Goal: Find contact information: Find contact information

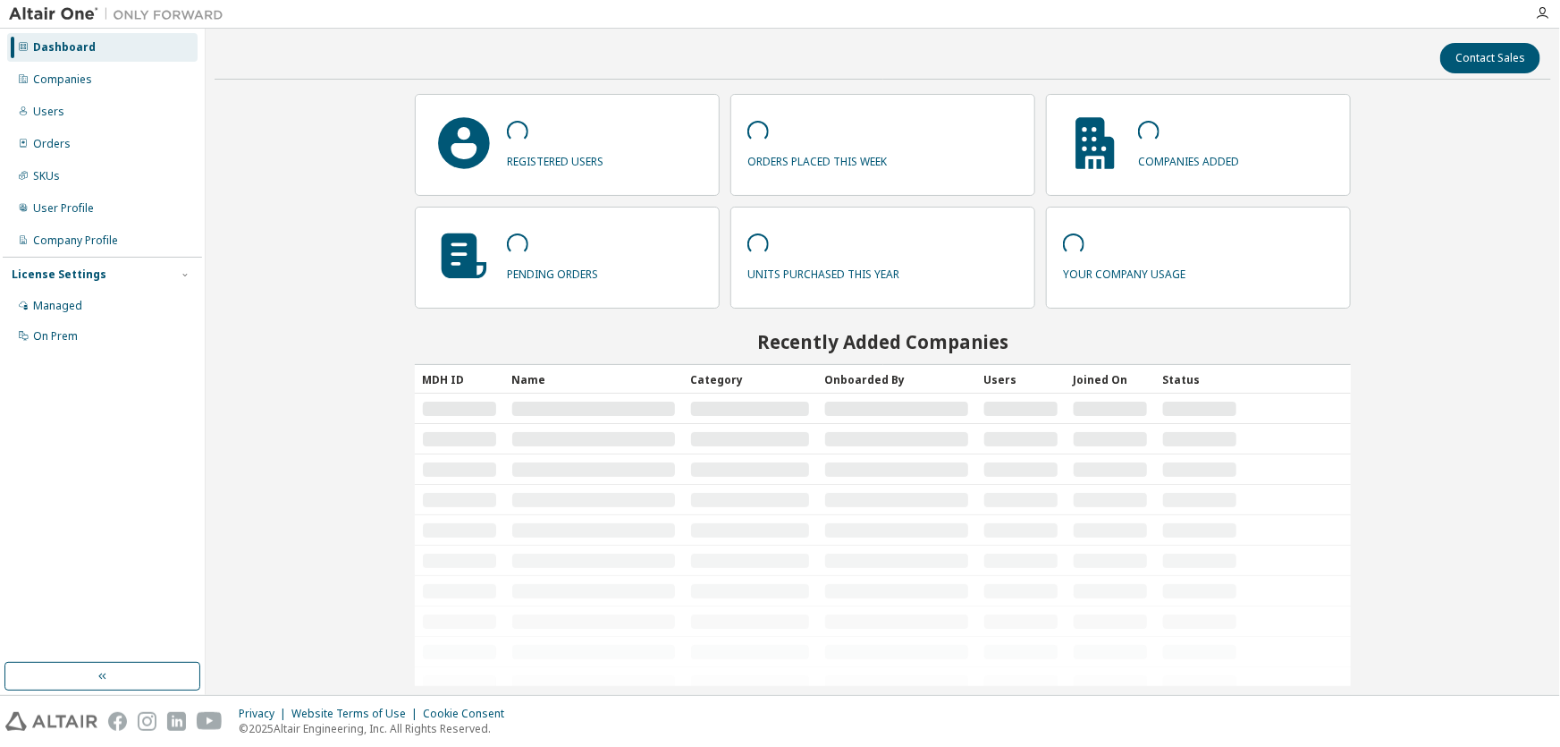
drag, startPoint x: 0, startPoint y: 0, endPoint x: 409, endPoint y: 63, distance: 413.5
click at [409, 63] on div "Contact Sales" at bounding box center [882, 58] width 1315 height 30
